Goal: Check status: Check status

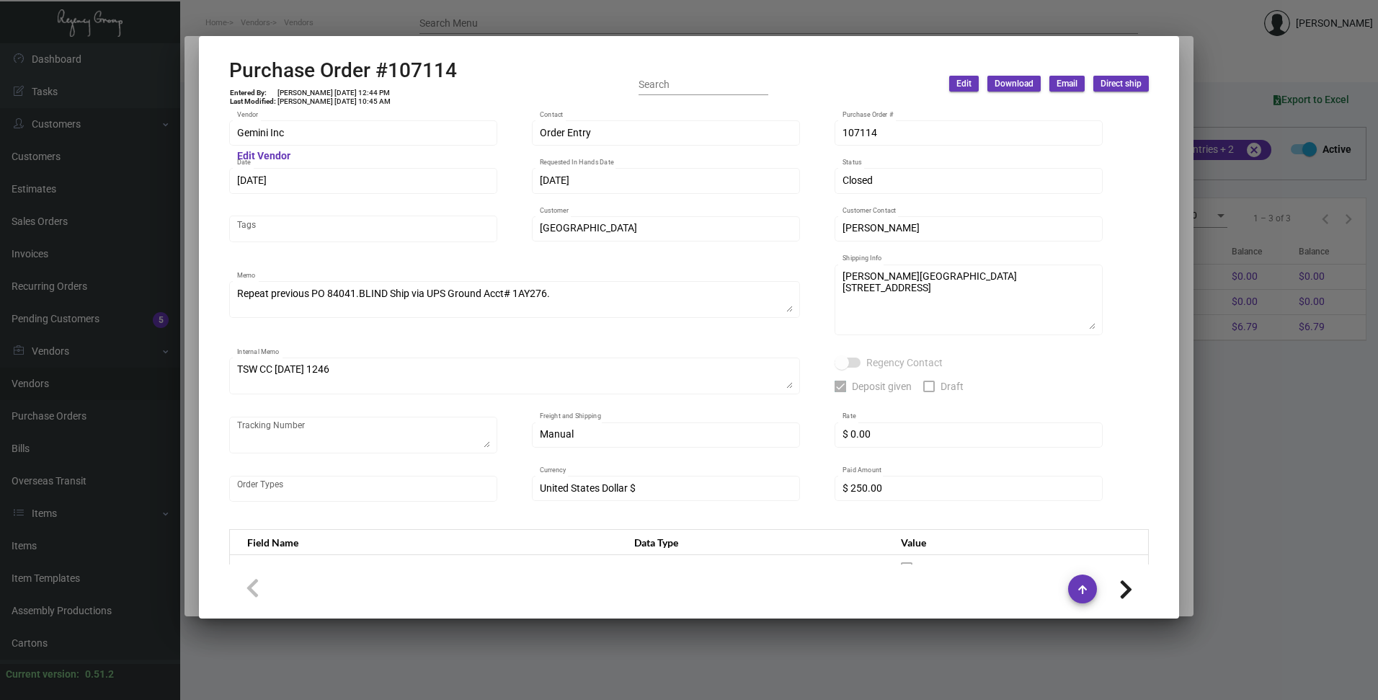
click at [538, 15] on div at bounding box center [689, 350] width 1378 height 700
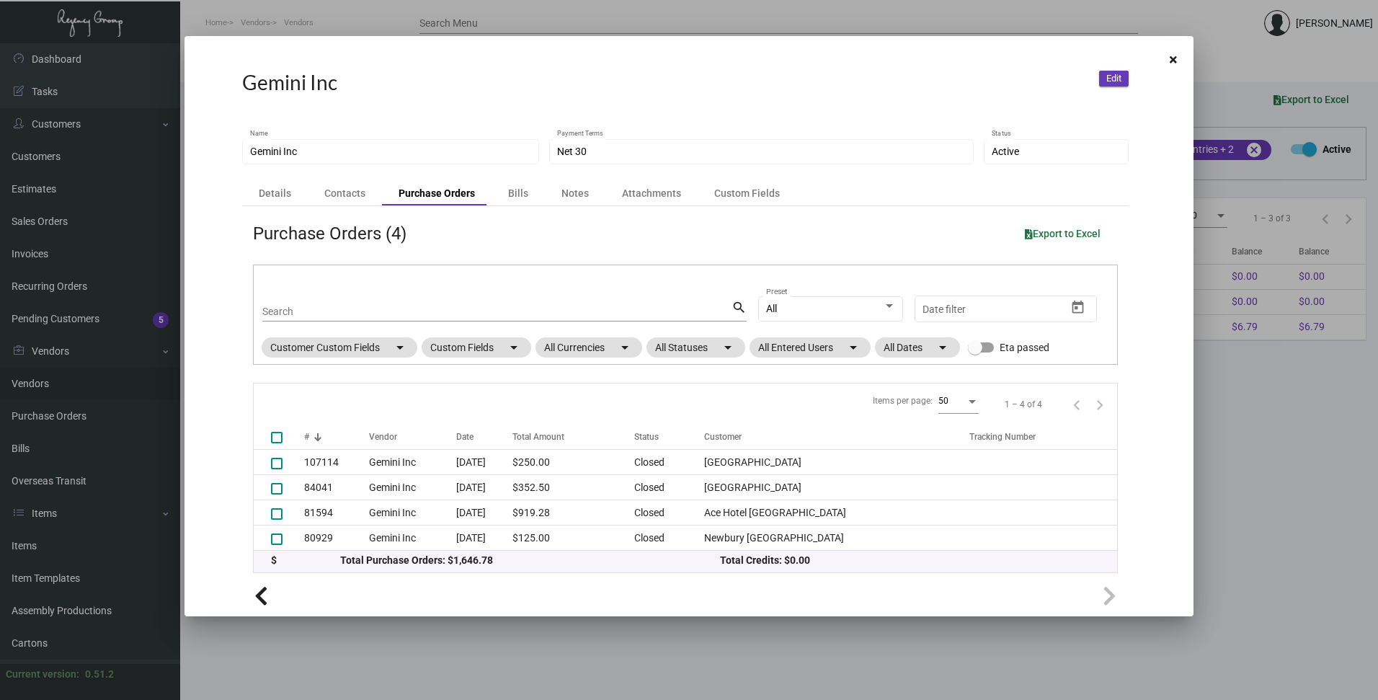
click at [529, 12] on div at bounding box center [689, 350] width 1378 height 700
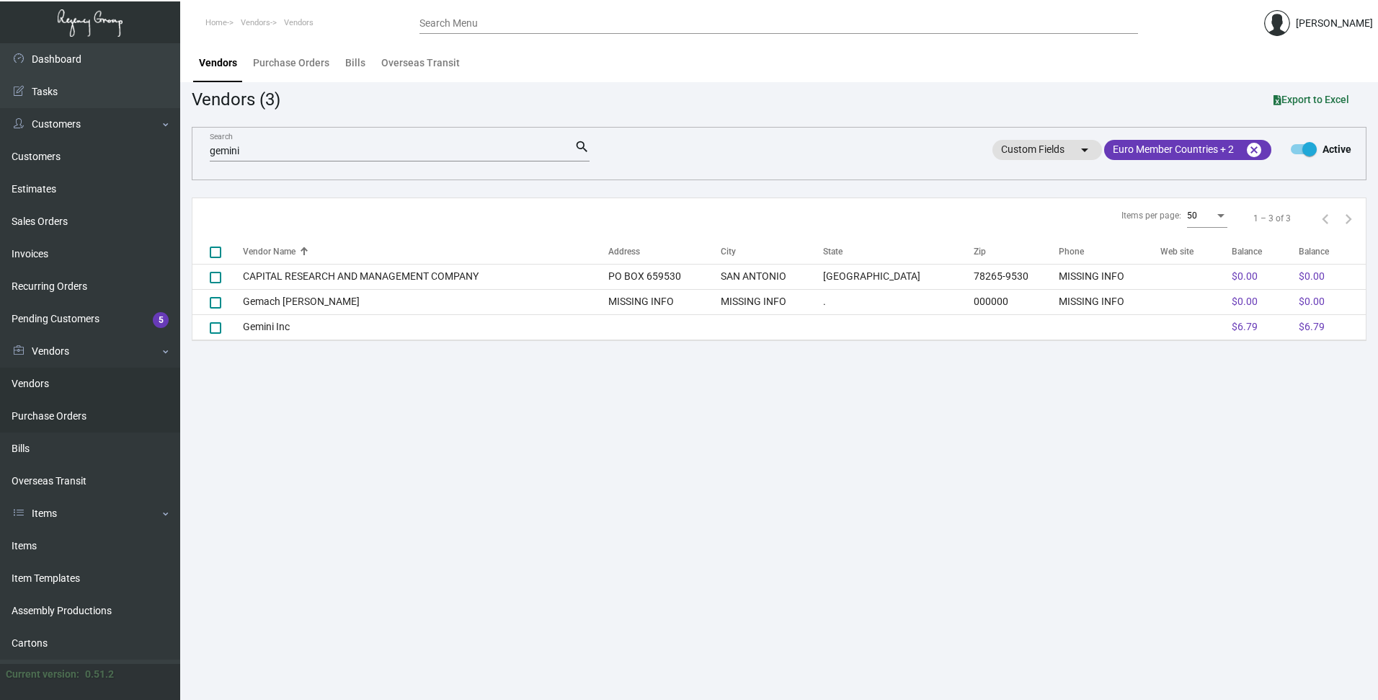
click at [35, 412] on link "Purchase Orders" at bounding box center [90, 416] width 180 height 32
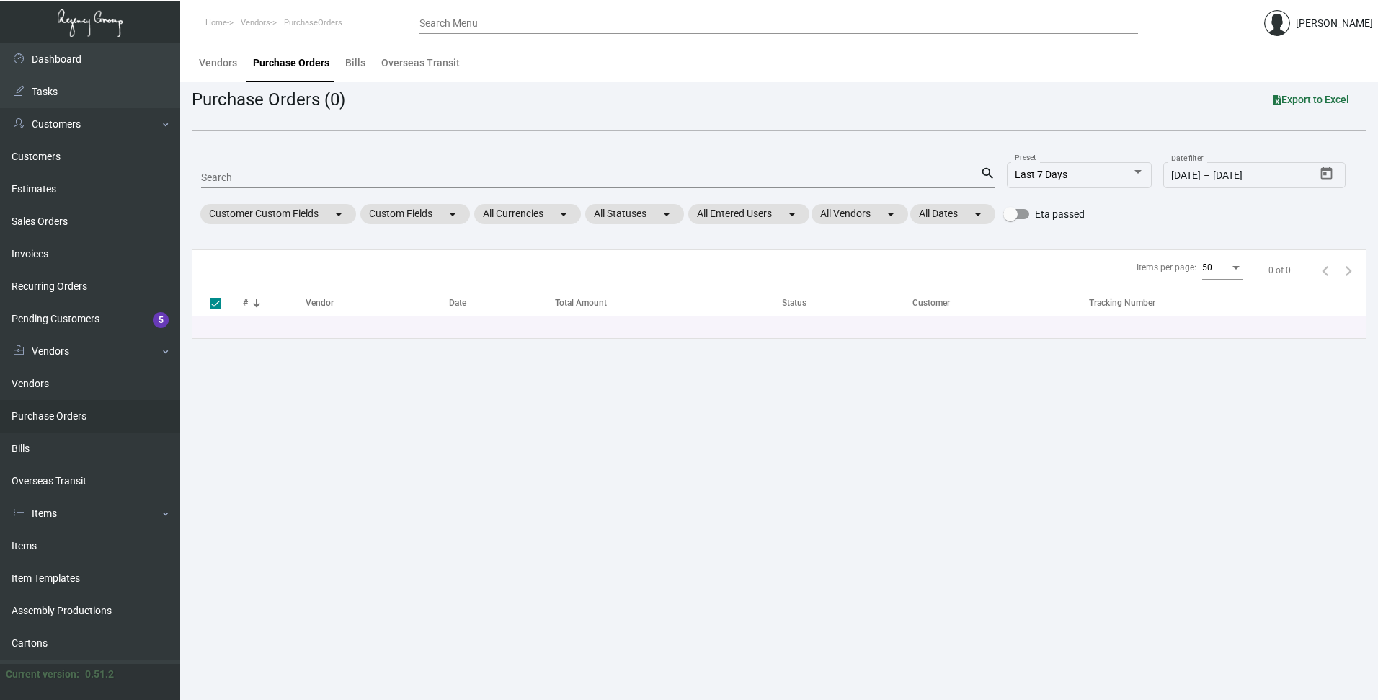
click at [220, 175] on input "Search" at bounding box center [590, 178] width 779 height 12
paste input "103710"
type input "103710"
checkbox input "false"
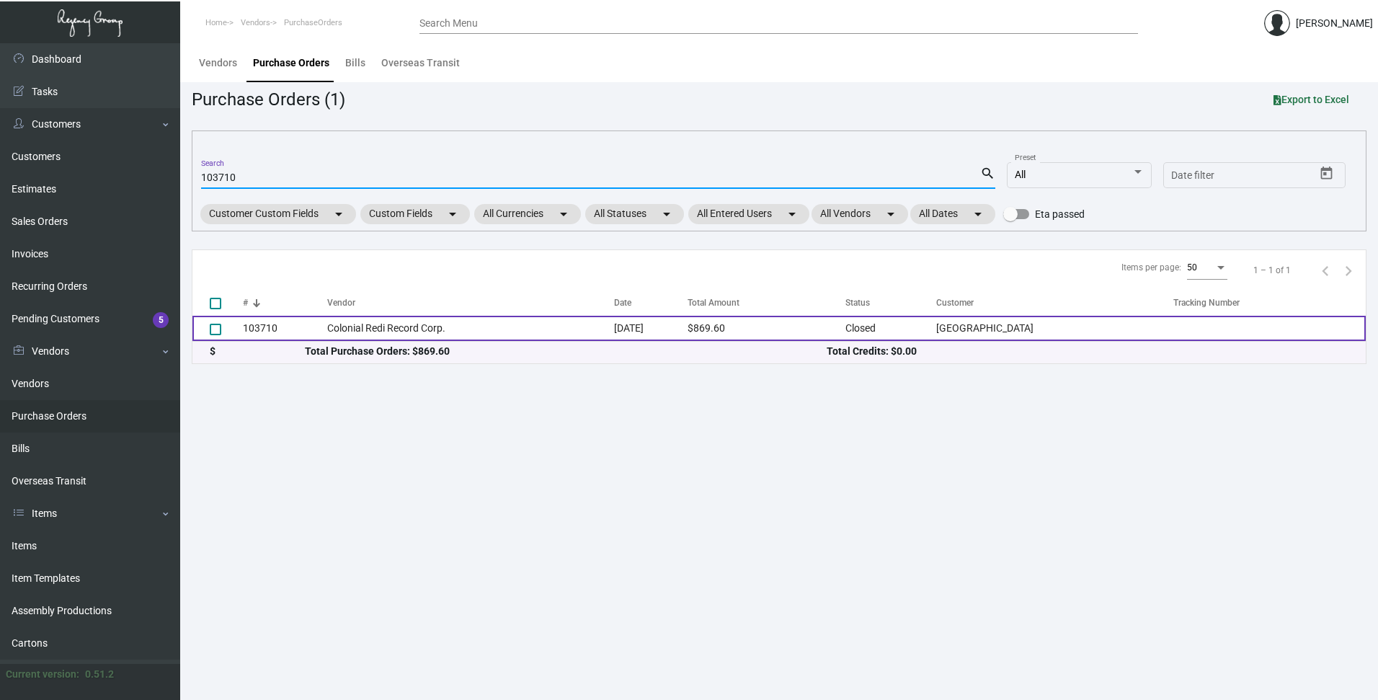
click at [256, 324] on td "103710" at bounding box center [285, 328] width 84 height 25
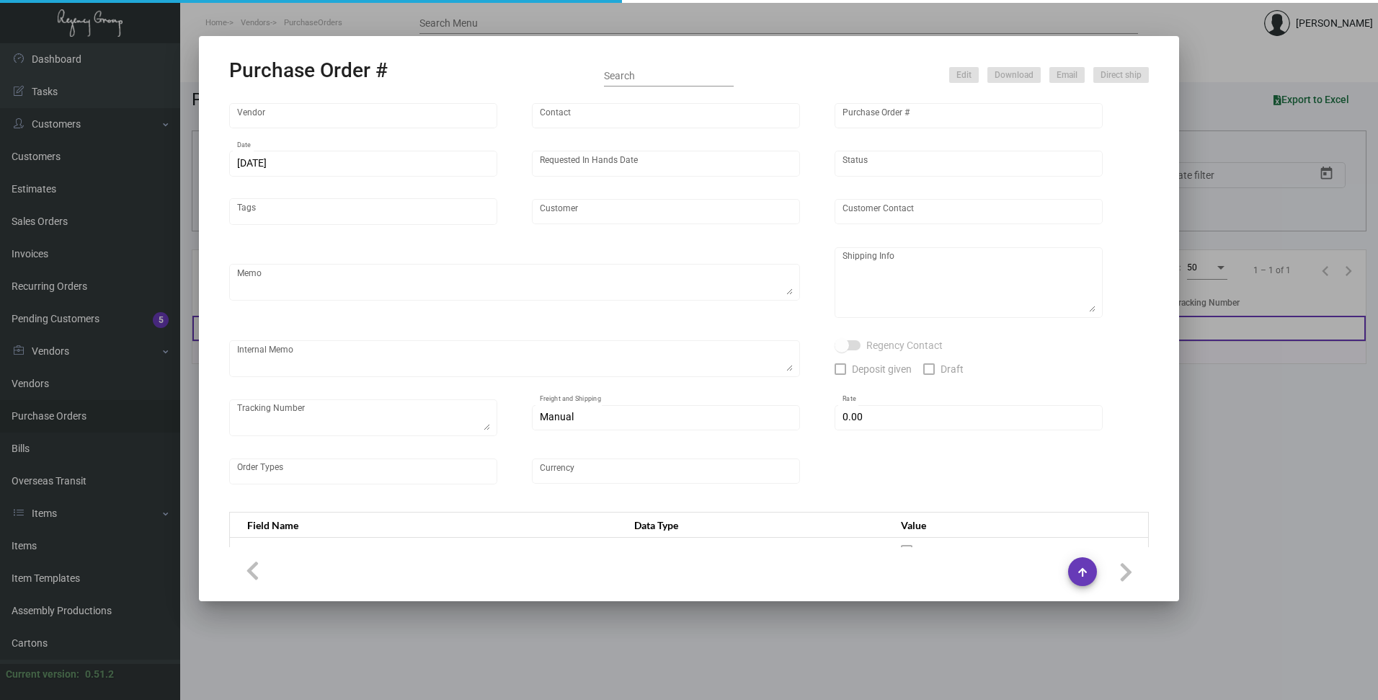
type input "Colonial Redi Record Corp."
type input "[PERSON_NAME]"
type input "103710"
type input "[DATE]"
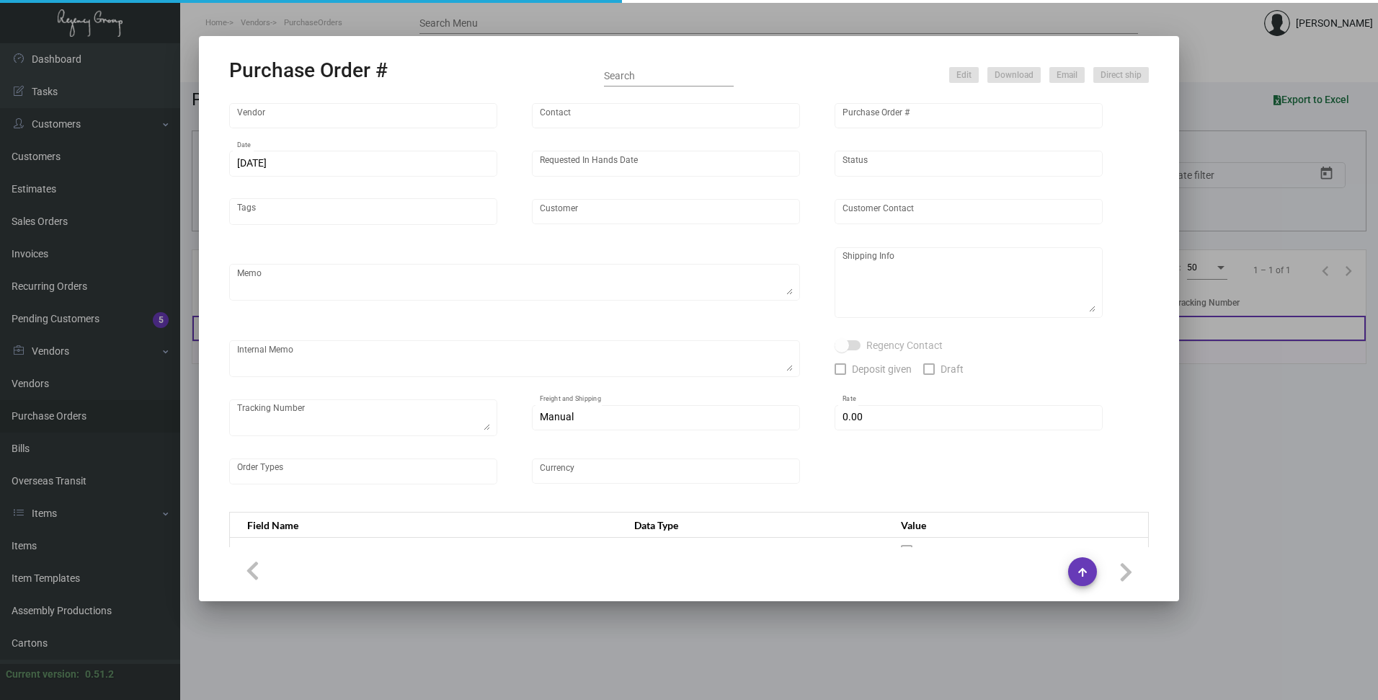
type input "[GEOGRAPHIC_DATA]"
type textarea "Reorder - Purchase Order #96014"
type textarea "Regency Group NJ - [PERSON_NAME] [STREET_ADDRESS]"
type textarea "2/22 - Followed up for tracking. 2/27 - PICKED UP BY [PERSON_NAME]"
checkbox input "true"
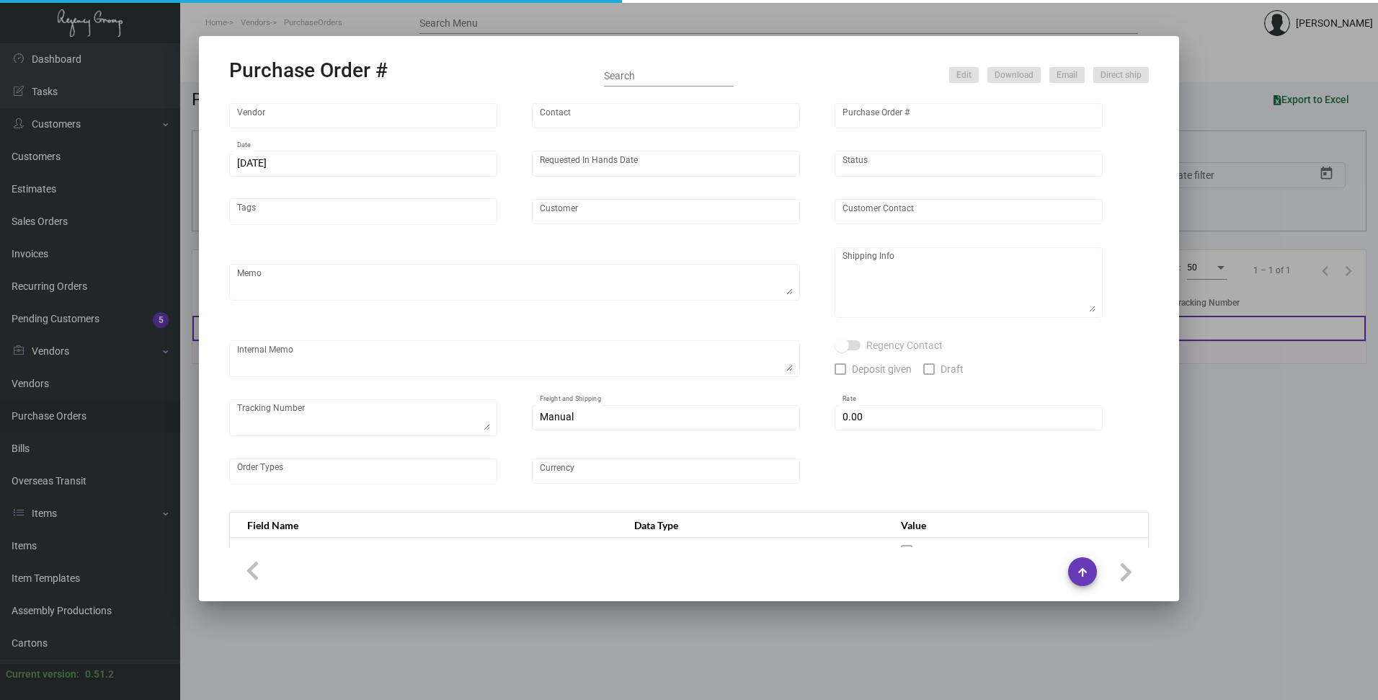
type input "$ 0.00"
type input "United States Dollar $"
